Goal: Task Accomplishment & Management: Use online tool/utility

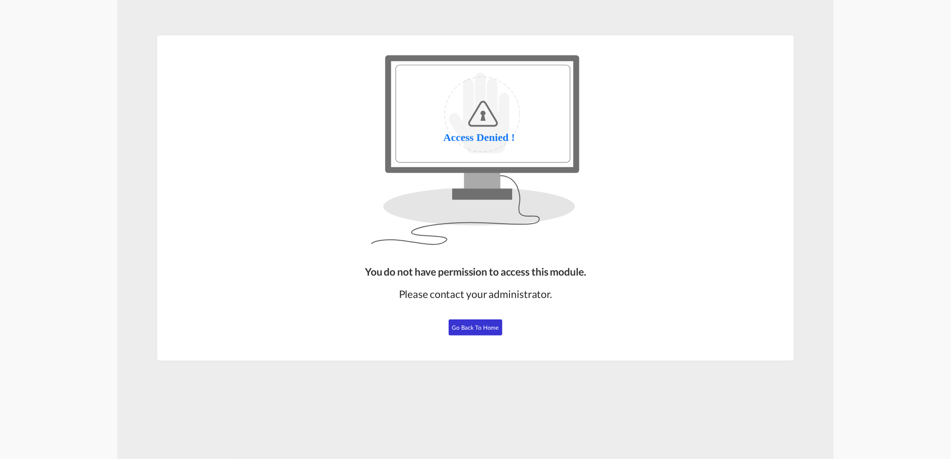
click at [462, 328] on span "Go Back to Home" at bounding box center [475, 327] width 47 height 7
